Goal: Navigation & Orientation: Find specific page/section

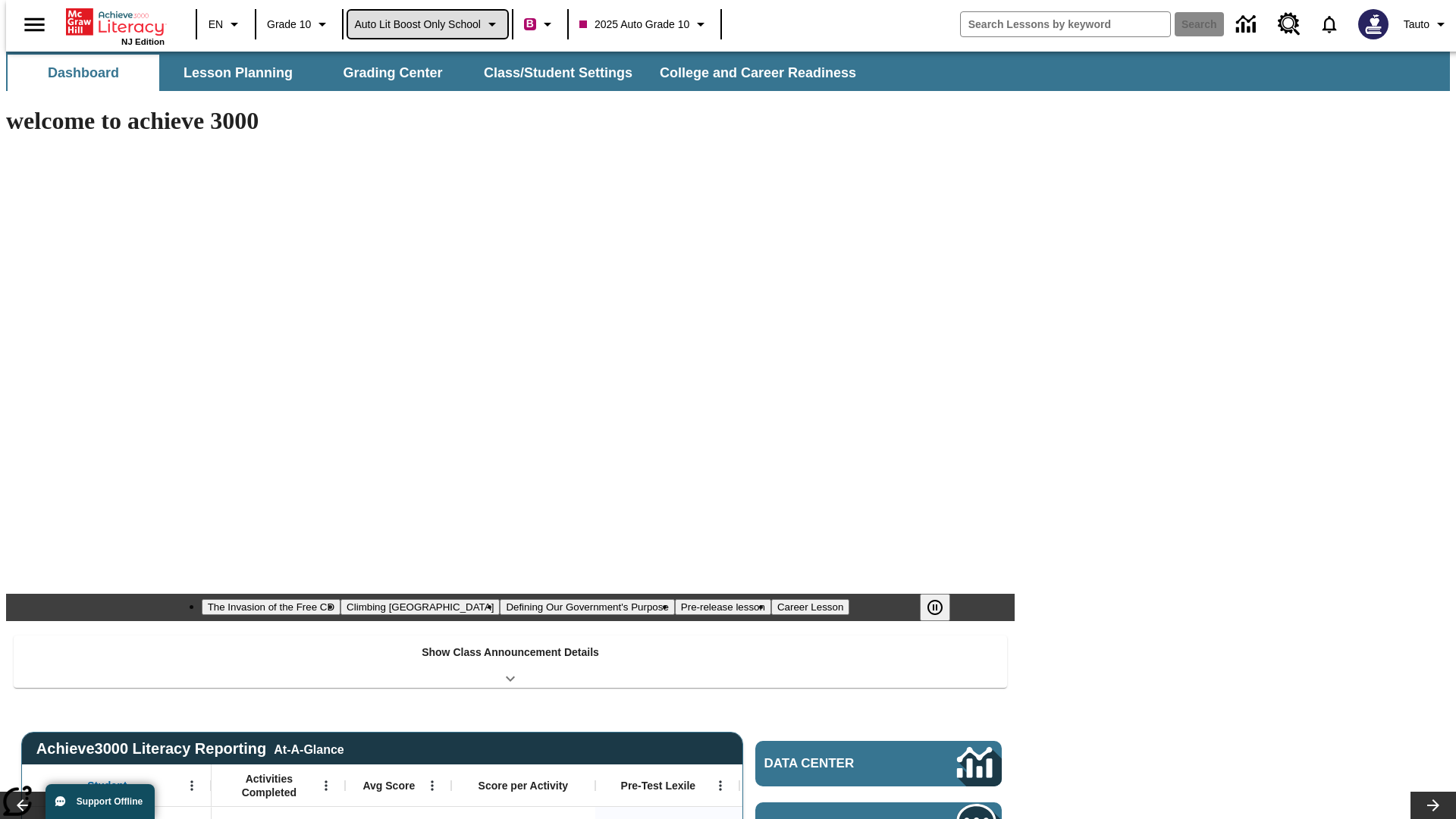
click at [427, 24] on span "Auto Lit Boost only School" at bounding box center [417, 25] width 127 height 16
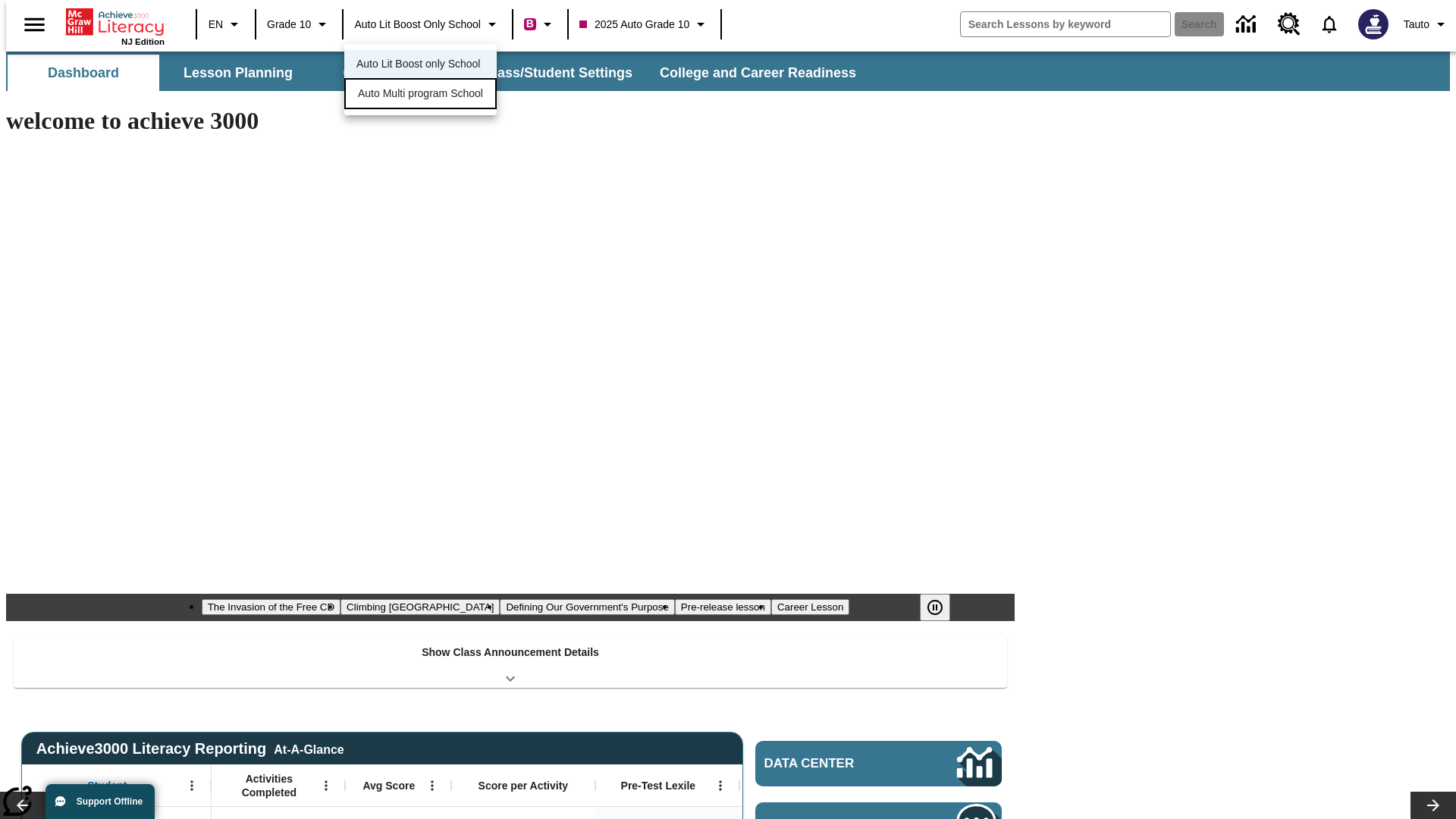
click at [425, 95] on span "Auto Multi program School" at bounding box center [420, 93] width 125 height 16
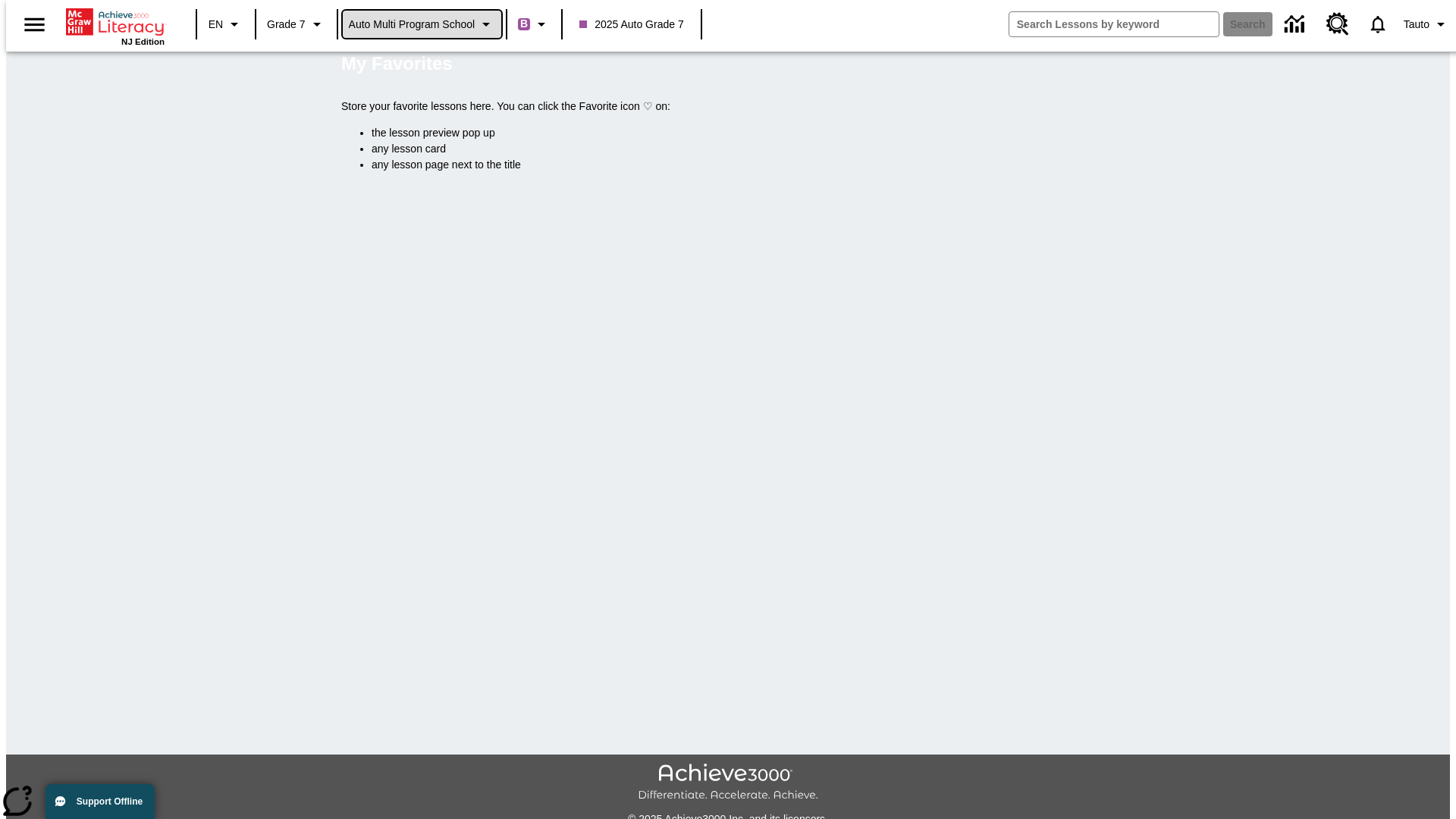
click at [423, 24] on span "Auto Multi program School" at bounding box center [412, 25] width 127 height 16
click at [417, 66] on span "Auto Lit Boost only School" at bounding box center [412, 65] width 124 height 16
